Goal: Information Seeking & Learning: Learn about a topic

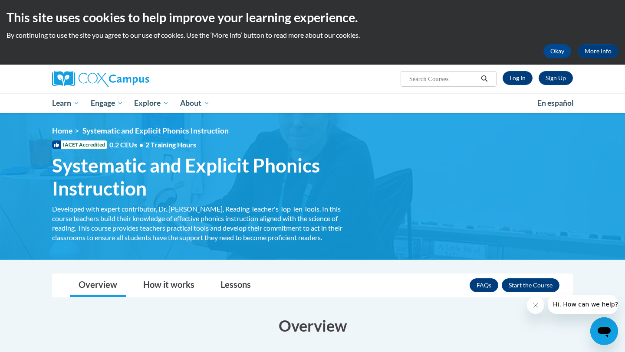
scroll to position [9, 0]
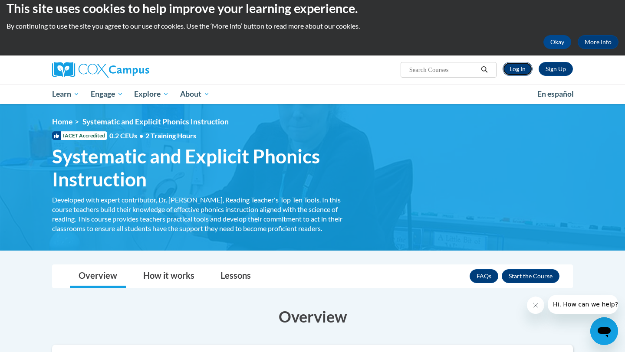
click at [522, 73] on link "Log In" at bounding box center [518, 69] width 30 height 14
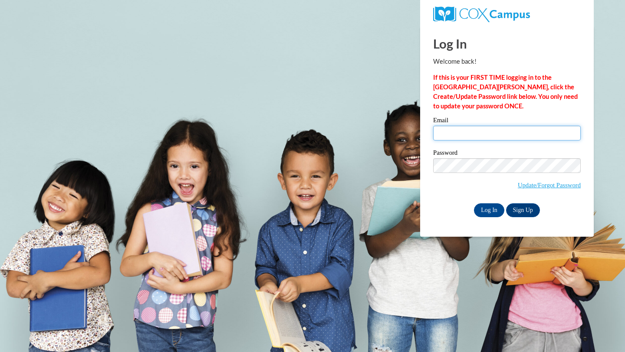
click at [495, 127] on input "Email" at bounding box center [507, 133] width 148 height 15
type input "bskochman@my.waketech.edu"
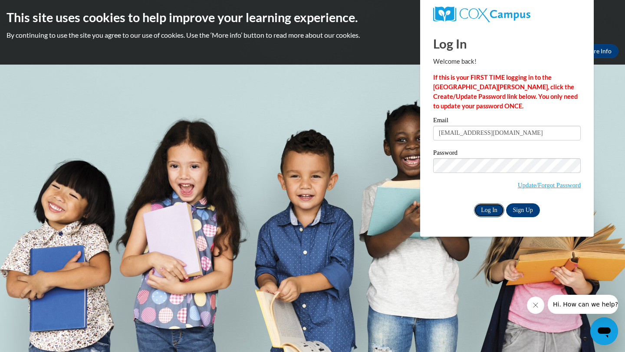
click at [499, 210] on input "Log In" at bounding box center [489, 211] width 30 height 14
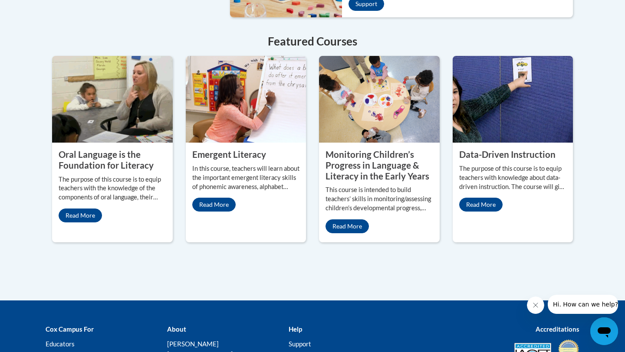
scroll to position [768, 0]
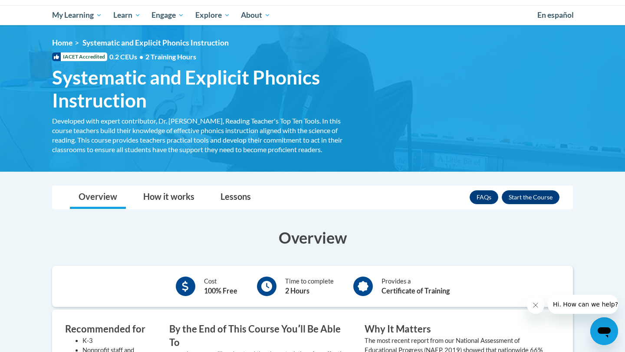
scroll to position [23, 0]
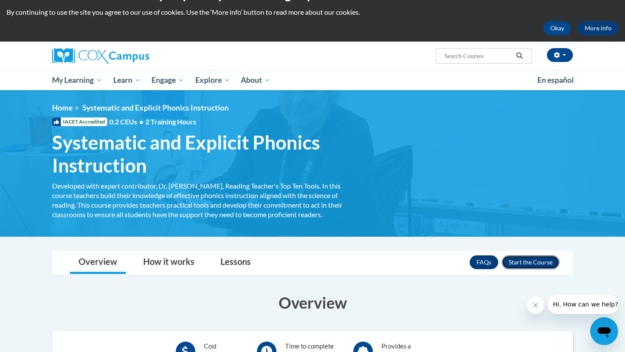
click at [526, 266] on button "Enroll" at bounding box center [531, 263] width 58 height 14
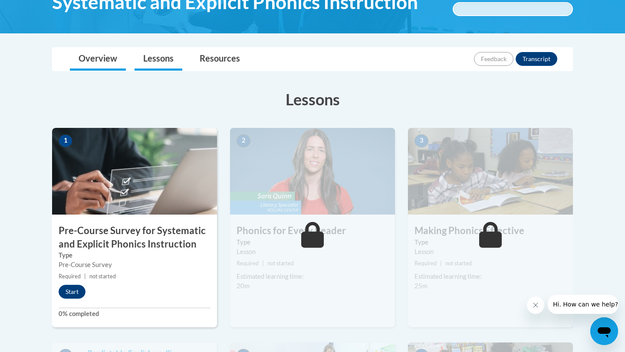
scroll to position [166, 0]
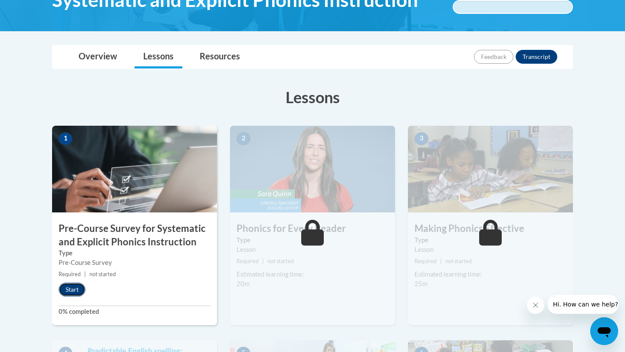
click at [69, 283] on button "Start" at bounding box center [72, 290] width 27 height 14
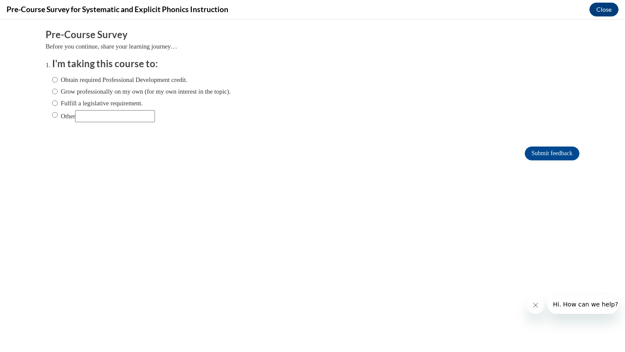
scroll to position [0, 0]
click at [55, 92] on input "Grow professionally on my own (for my own interest in the topic)." at bounding box center [55, 92] width 6 height 10
radio input "true"
click at [549, 151] on input "Submit feedback" at bounding box center [552, 154] width 55 height 14
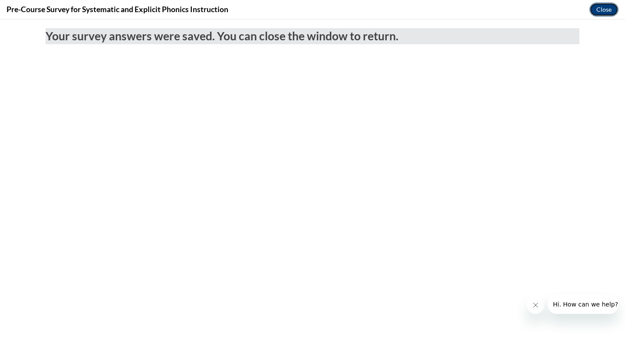
click at [605, 12] on button "Close" at bounding box center [603, 10] width 29 height 14
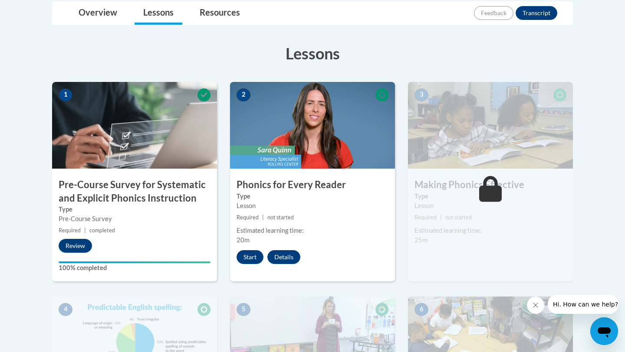
scroll to position [210, 0]
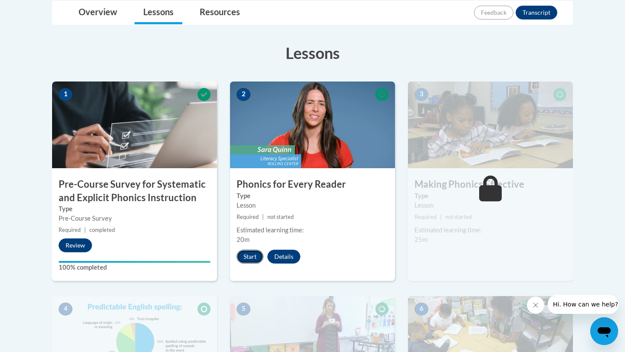
click at [256, 260] on button "Start" at bounding box center [250, 257] width 27 height 14
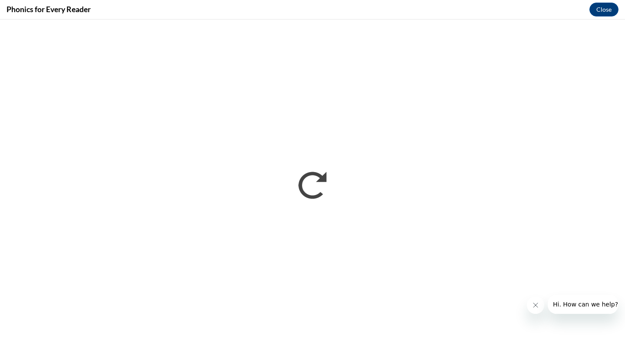
scroll to position [0, 0]
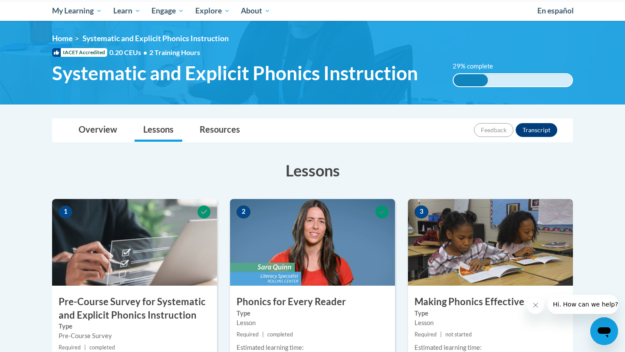
scroll to position [255, 0]
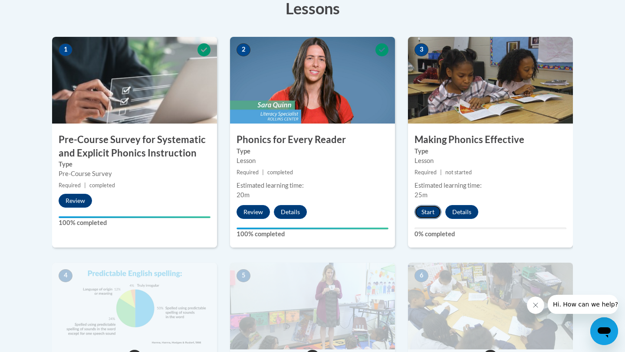
click at [430, 210] on button "Start" at bounding box center [427, 212] width 27 height 14
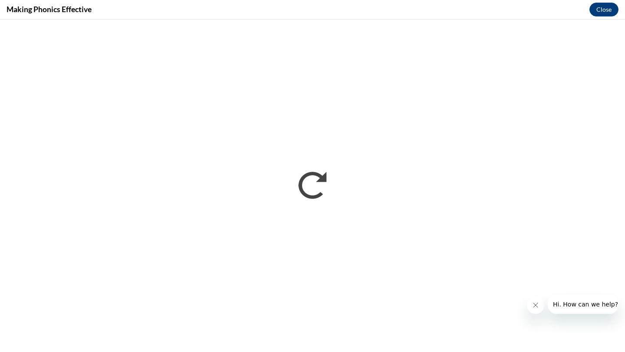
scroll to position [0, 0]
